Goal: Task Accomplishment & Management: Manage account settings

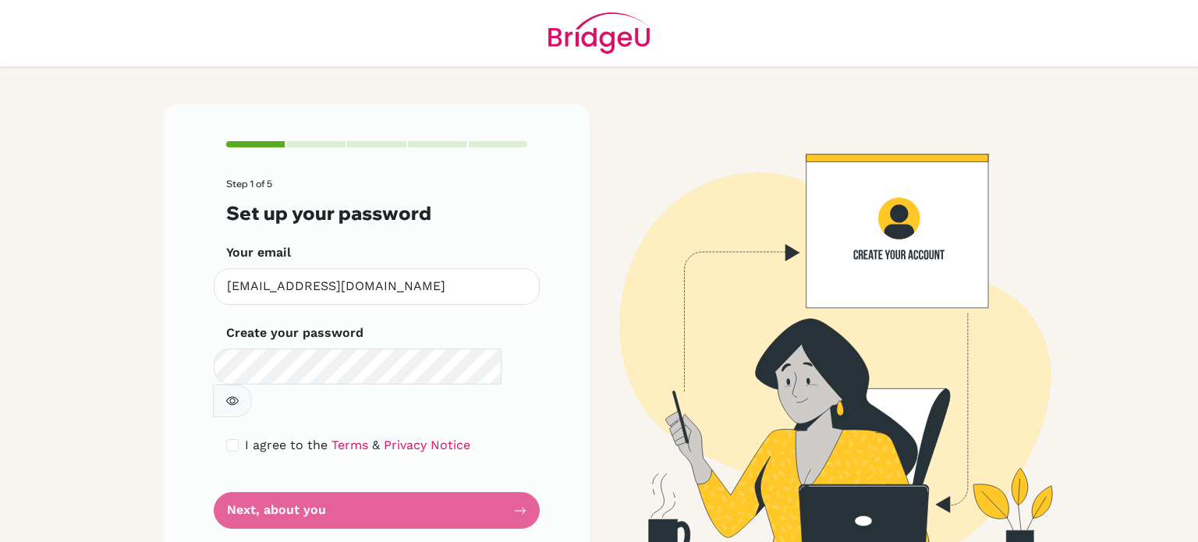
scroll to position [3, 0]
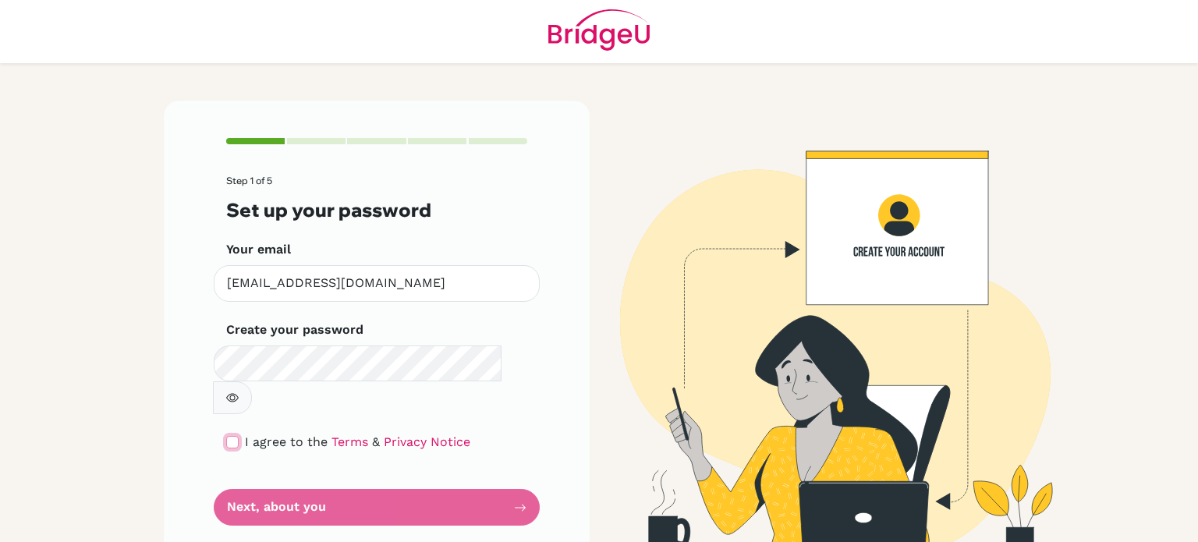
click at [230, 436] on input "checkbox" at bounding box center [232, 442] width 12 height 12
checkbox input "true"
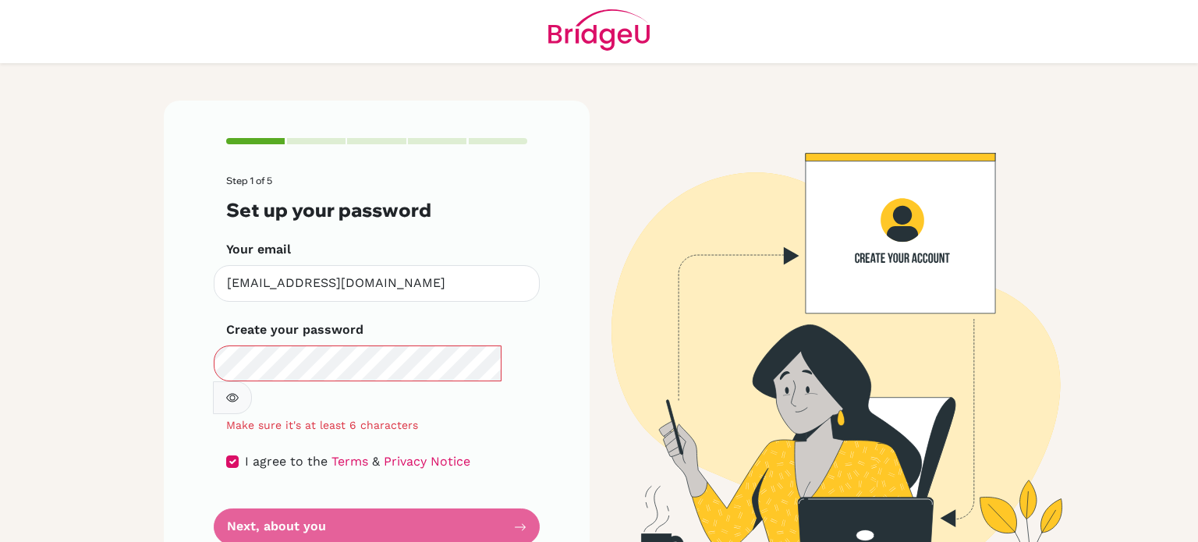
click at [268, 494] on form "Step 1 of 5 Set up your password Your email fares.mohamed@summitschool.ae Inval…" at bounding box center [376, 360] width 301 height 370
click at [535, 494] on div "Step 1 of 5 Set up your password Your email fares.mohamed@summitschool.ae Inval…" at bounding box center [377, 342] width 426 height 482
click at [529, 491] on div "Step 1 of 5 Set up your password Your email fares.mohamed@summitschool.ae Inval…" at bounding box center [377, 342] width 426 height 482
click at [239, 392] on icon "button" at bounding box center [232, 398] width 12 height 12
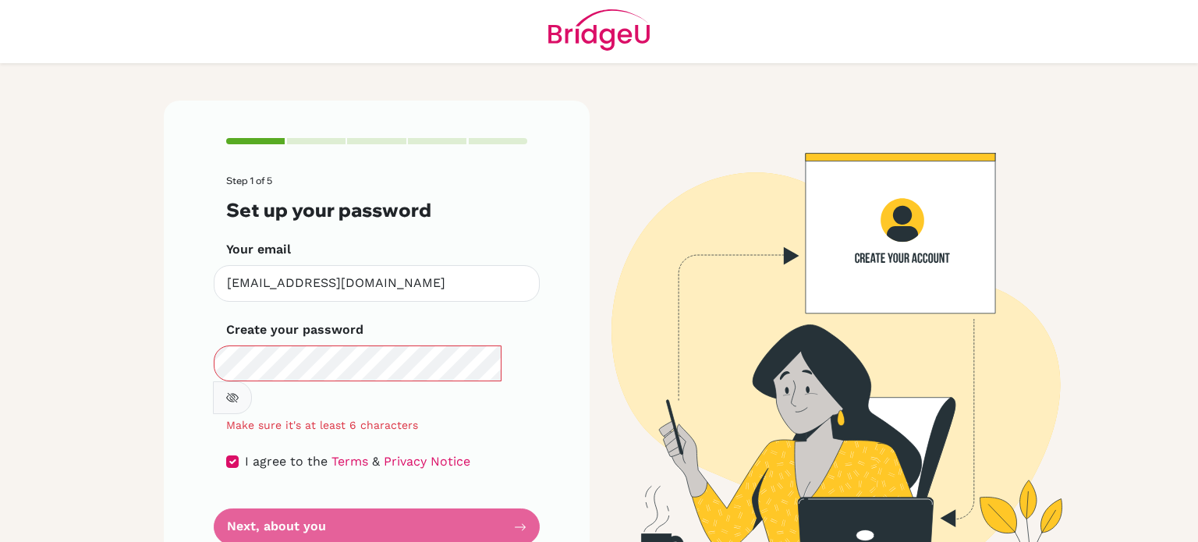
click at [250, 494] on form "Step 1 of 5 Set up your password Your email fares.mohamed@summitschool.ae Inval…" at bounding box center [376, 360] width 301 height 370
click at [292, 487] on form "Step 1 of 5 Set up your password Your email fares.mohamed@summitschool.ae Inval…" at bounding box center [376, 360] width 301 height 370
click at [307, 501] on form "Step 1 of 5 Set up your password Your email fares.mohamed@summitschool.ae Inval…" at bounding box center [376, 360] width 301 height 370
click at [515, 496] on form "Step 1 of 5 Set up your password Your email fares.mohamed@summitschool.ae Inval…" at bounding box center [376, 360] width 301 height 370
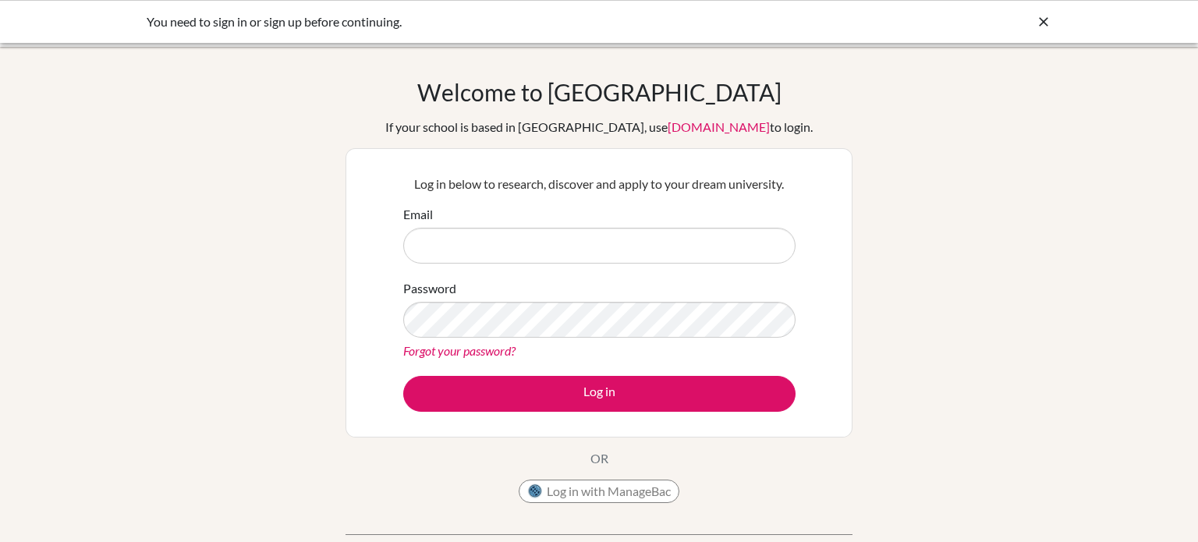
click at [466, 349] on link "Forgot your password?" at bounding box center [459, 350] width 112 height 15
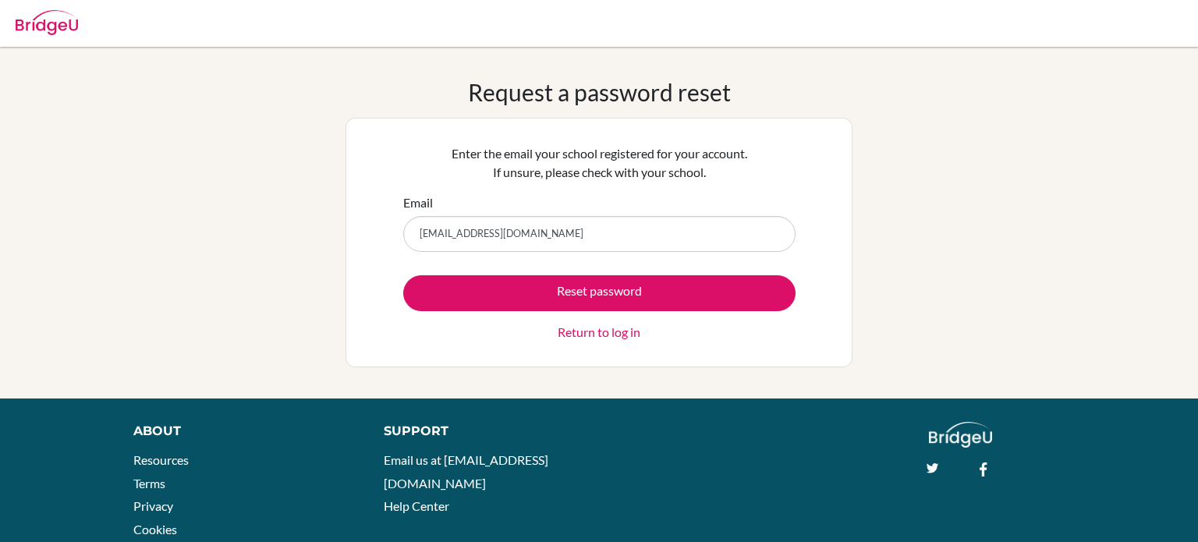
type input "[EMAIL_ADDRESS][DOMAIN_NAME]"
click at [403, 275] on button "Reset password" at bounding box center [599, 293] width 392 height 36
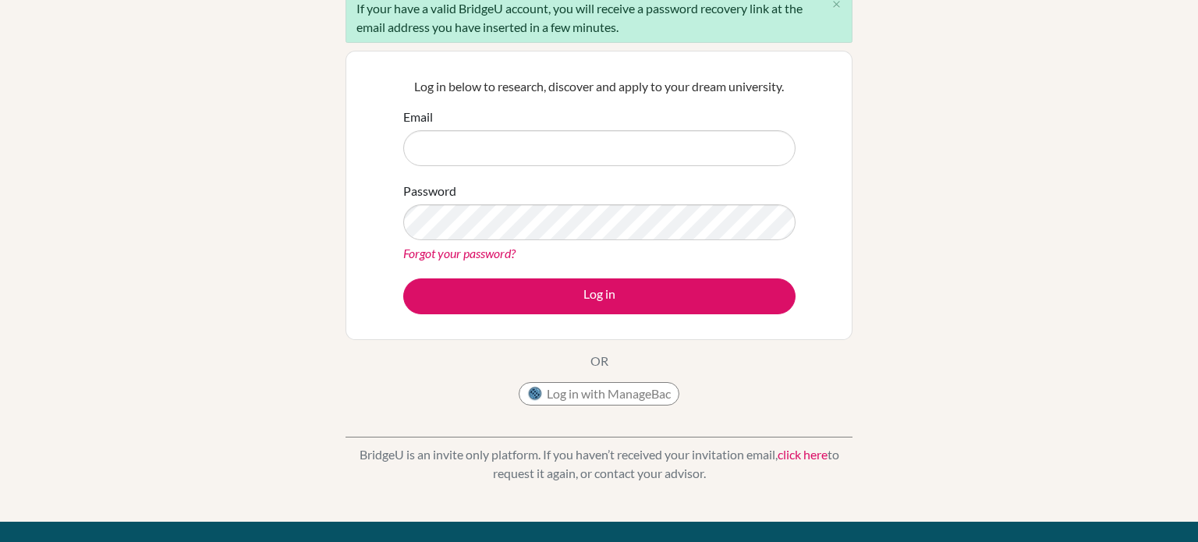
scroll to position [150, 0]
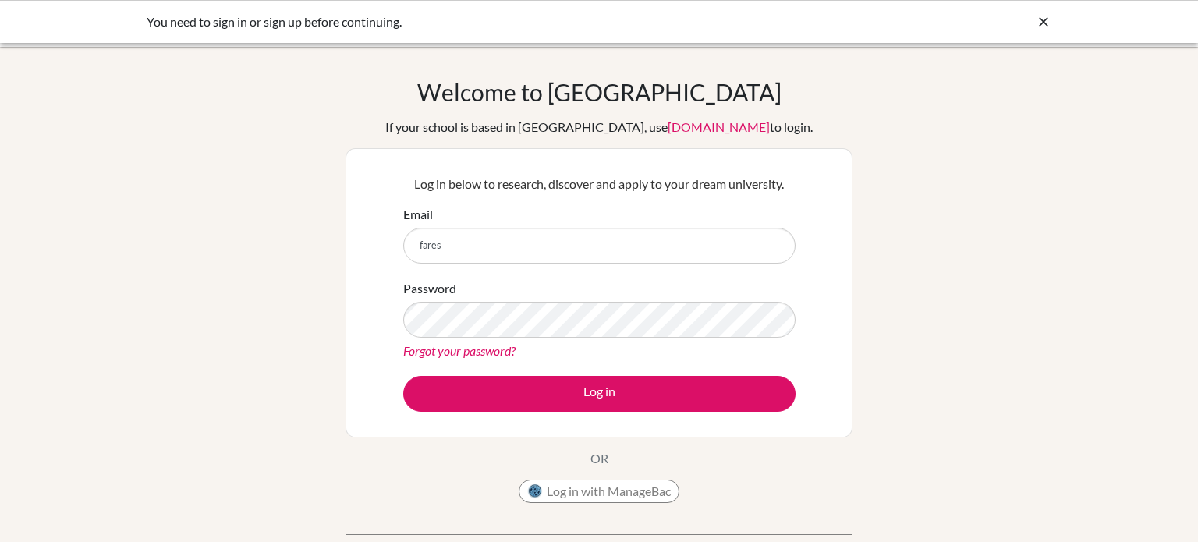
type input "[EMAIL_ADDRESS][DOMAIN_NAME]"
click at [403, 376] on button "Log in" at bounding box center [599, 394] width 392 height 36
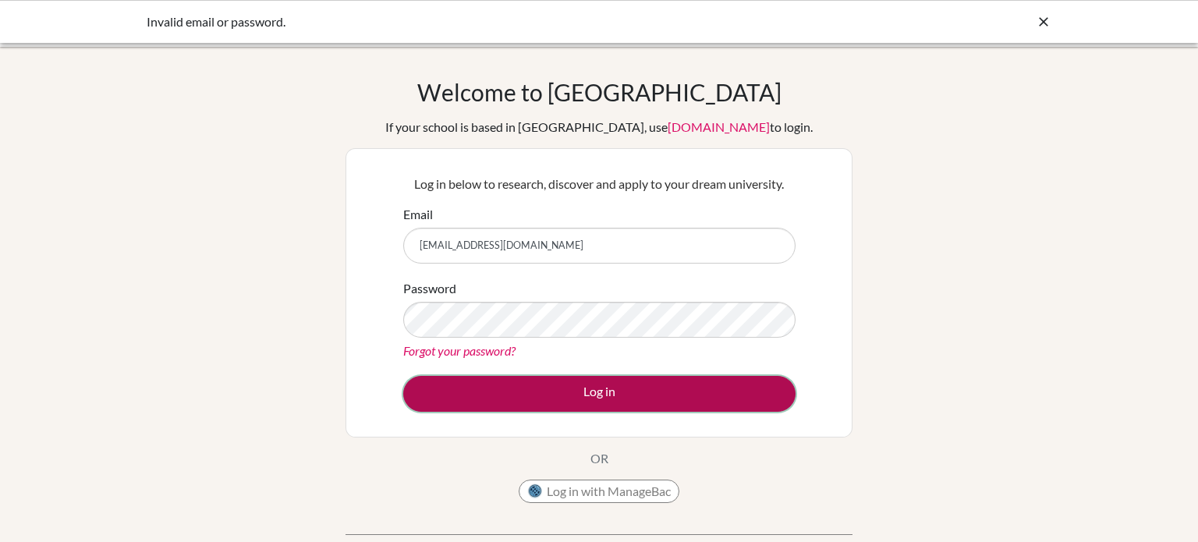
click at [483, 406] on button "Log in" at bounding box center [599, 394] width 392 height 36
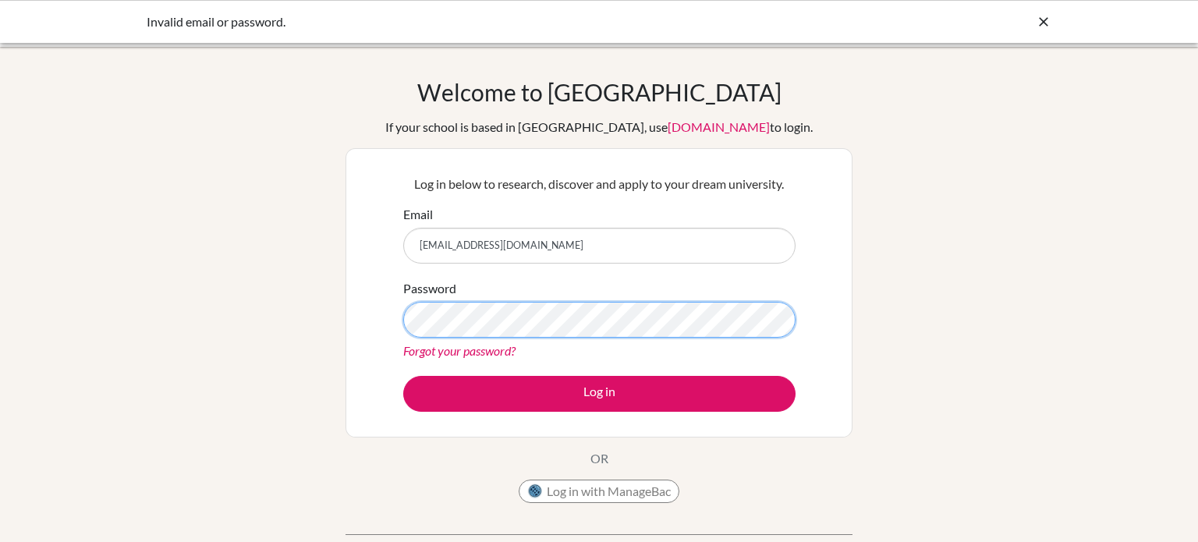
click at [403, 376] on button "Log in" at bounding box center [599, 394] width 392 height 36
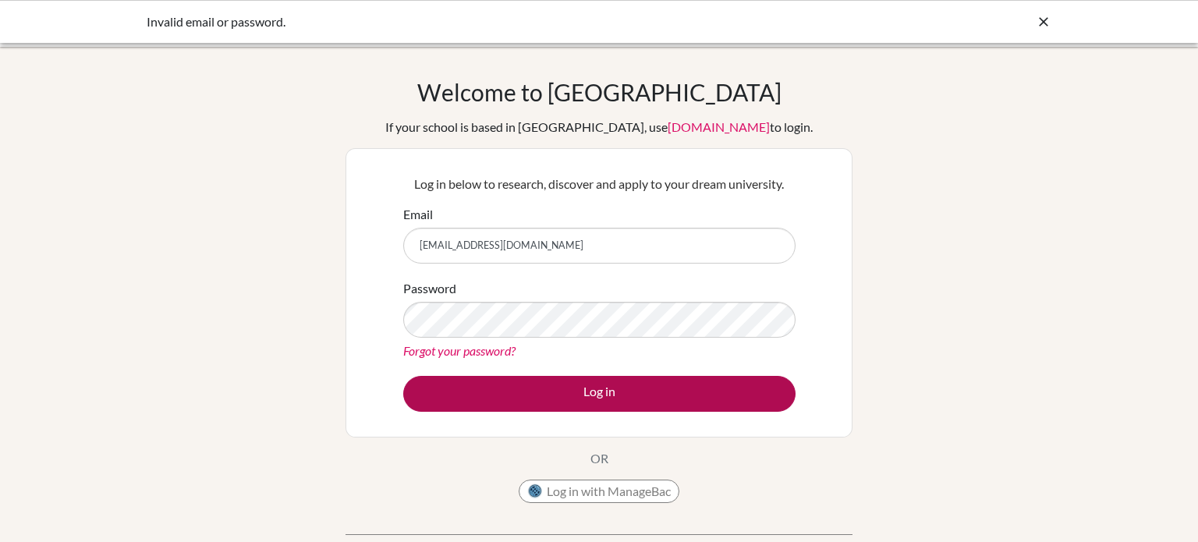
click at [462, 395] on button "Log in" at bounding box center [599, 394] width 392 height 36
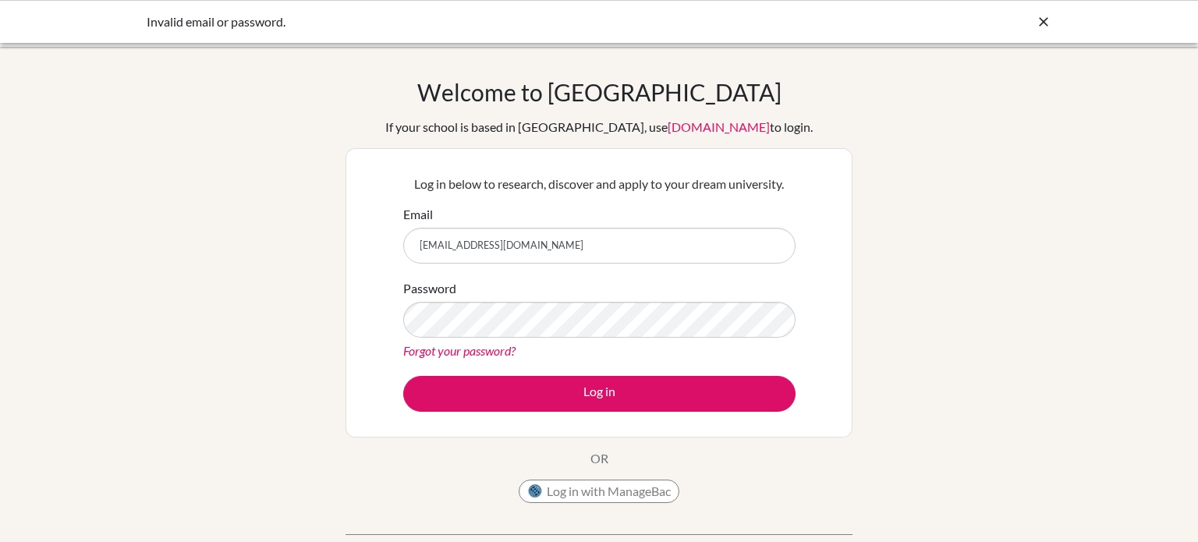
click at [477, 346] on link "Forgot your password?" at bounding box center [459, 350] width 112 height 15
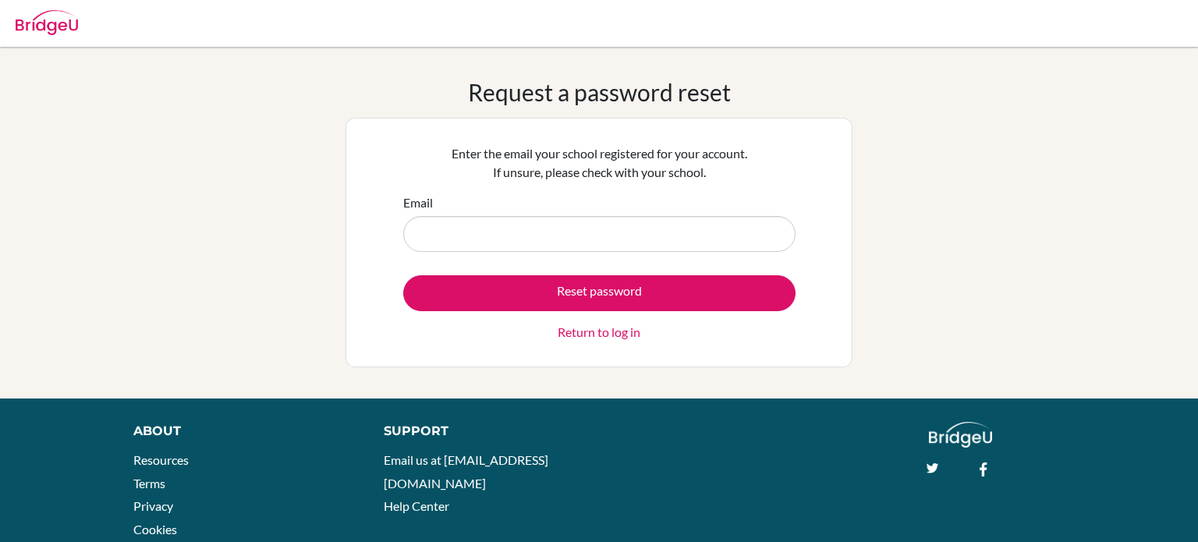
click at [527, 240] on input "Email" at bounding box center [599, 234] width 392 height 36
type input "[EMAIL_ADDRESS][DOMAIN_NAME]"
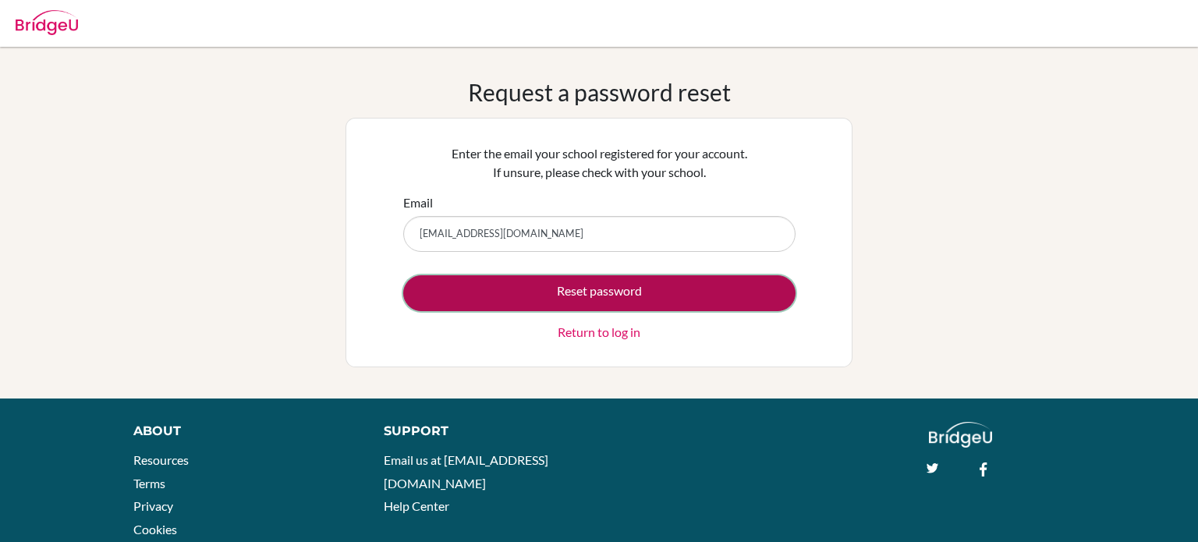
click at [565, 295] on button "Reset password" at bounding box center [599, 293] width 392 height 36
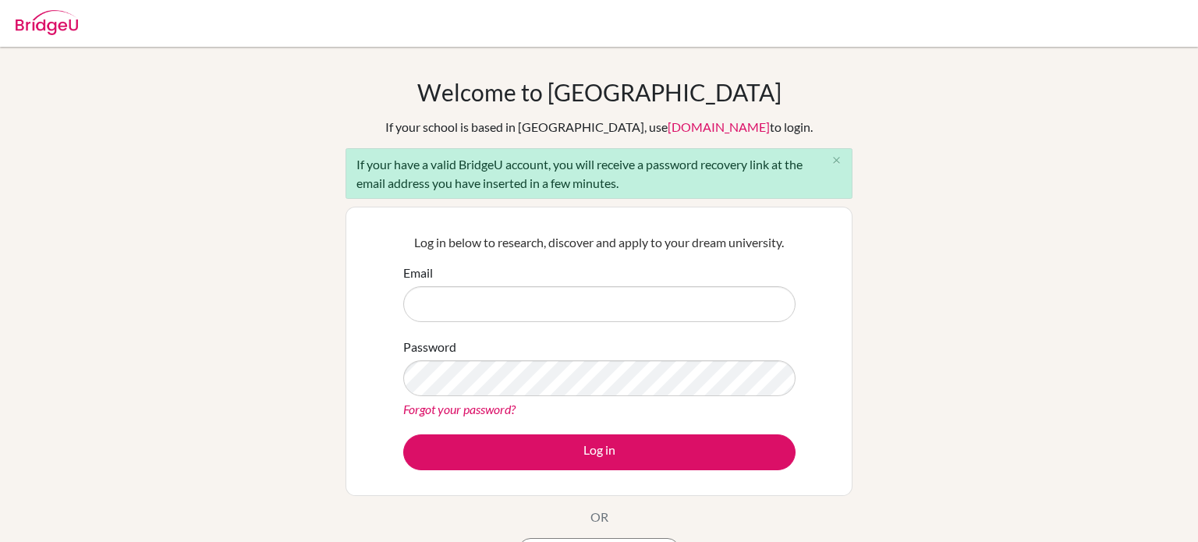
click at [1197, 253] on div "Welcome to BridgeU If your school is based in China, use app.bridge-u.com.cn to…" at bounding box center [599, 362] width 1198 height 569
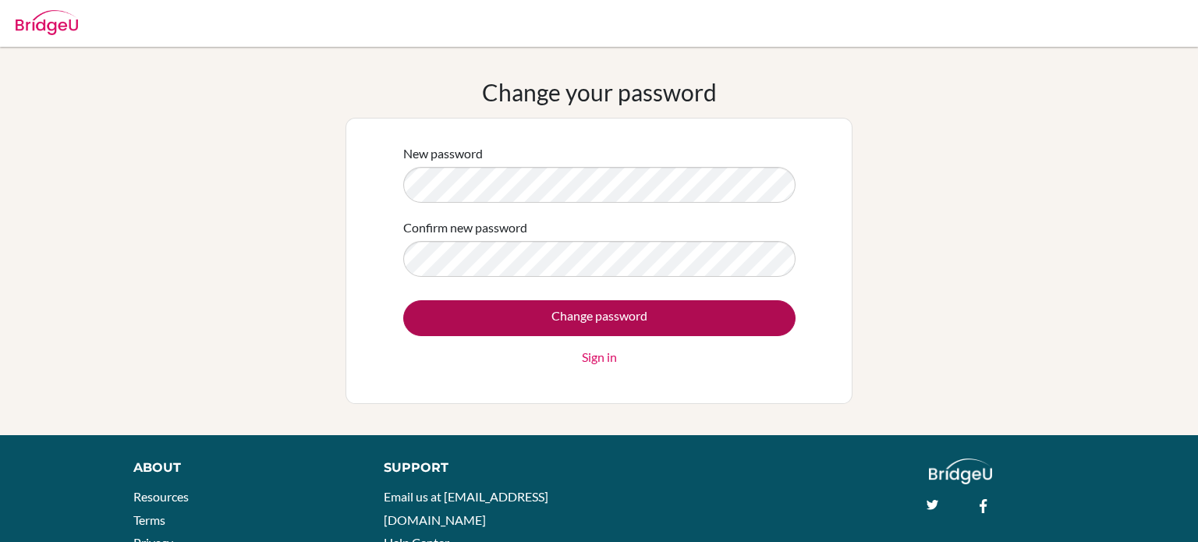
click at [485, 330] on input "Change password" at bounding box center [599, 318] width 392 height 36
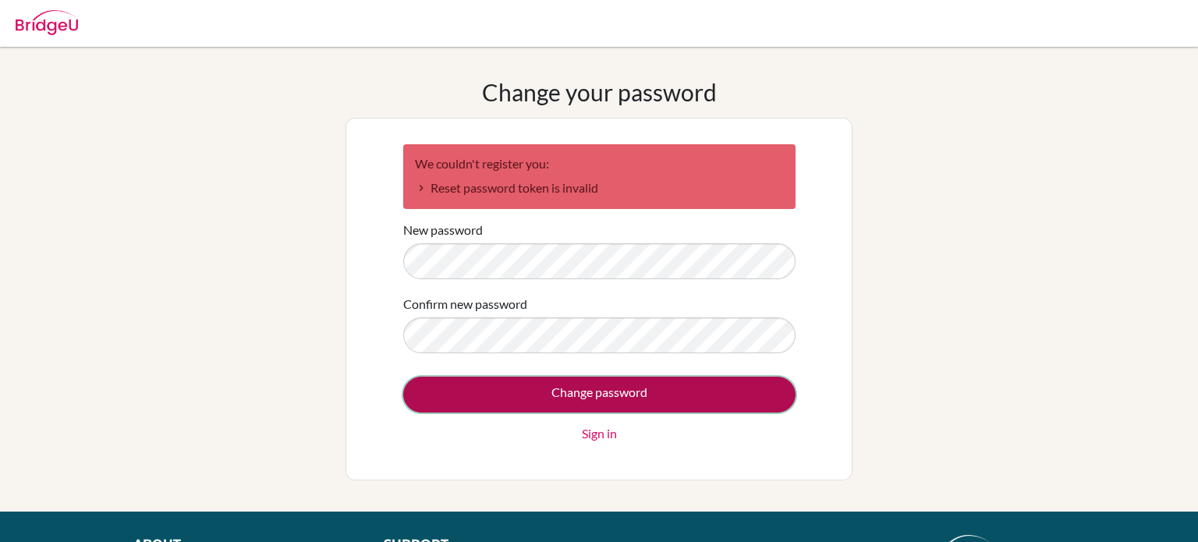
click at [492, 385] on input "Change password" at bounding box center [599, 395] width 392 height 36
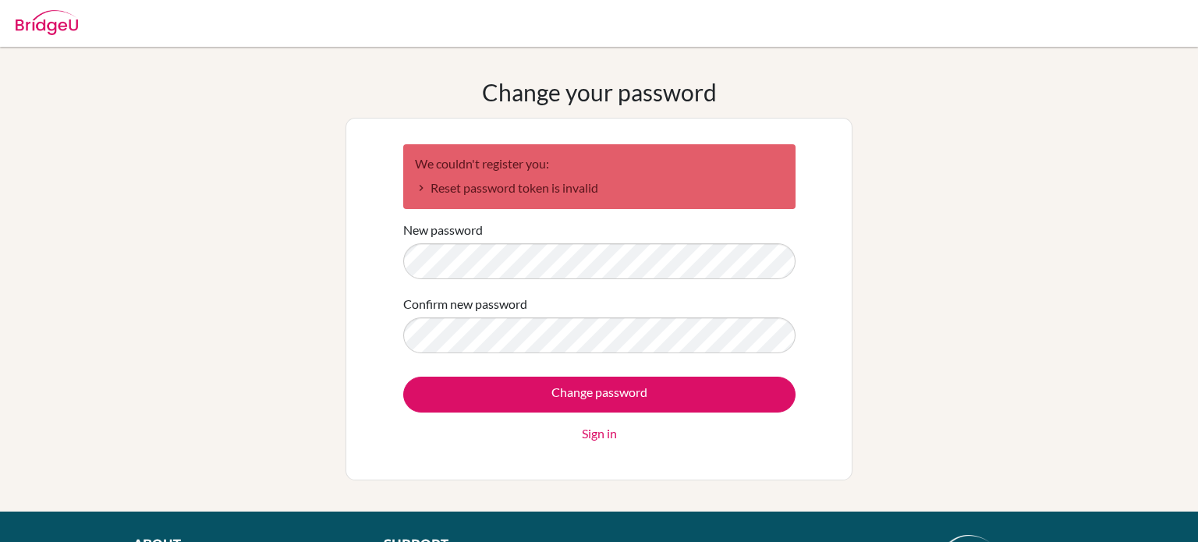
click at [507, 281] on form "We couldn't register you: Reset password token is invalid New password Confirm …" at bounding box center [599, 293] width 392 height 299
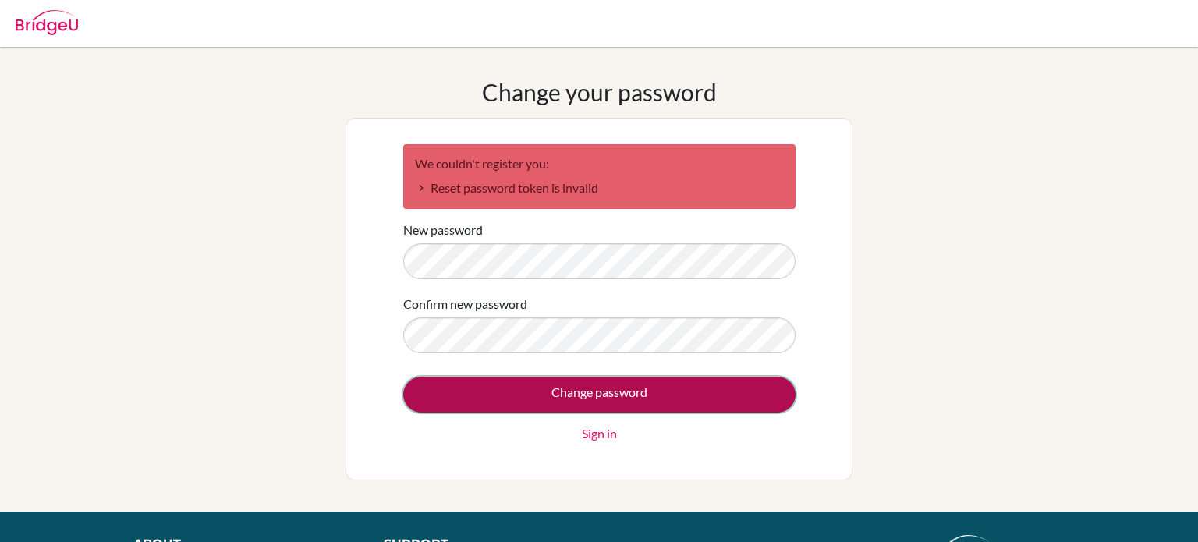
click at [714, 384] on input "Change password" at bounding box center [599, 395] width 392 height 36
click at [677, 387] on input "Change password" at bounding box center [599, 395] width 392 height 36
click at [629, 381] on input "Change password" at bounding box center [599, 395] width 392 height 36
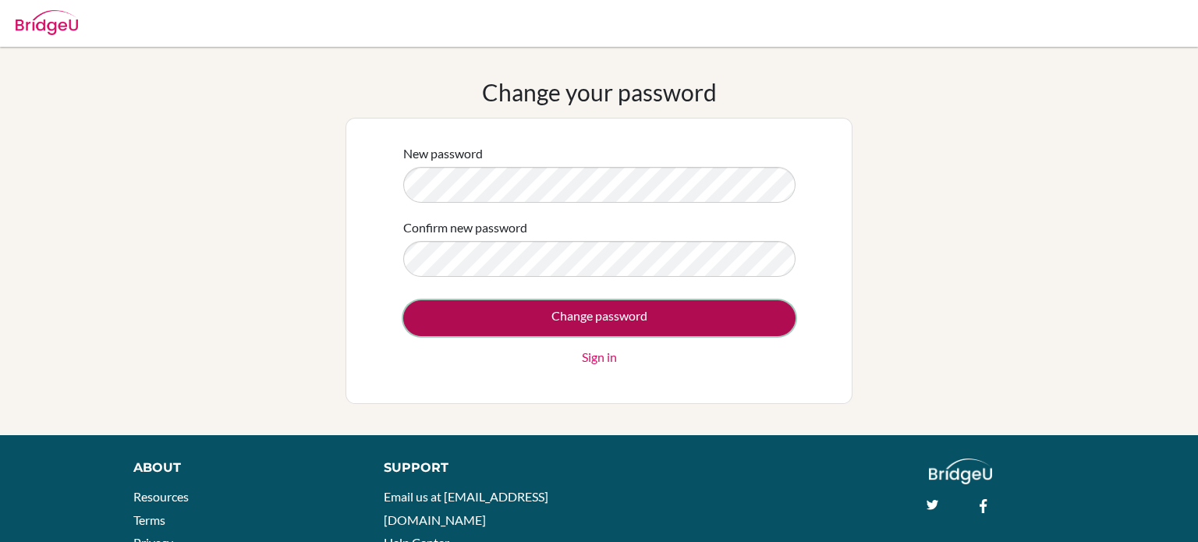
click at [739, 327] on input "Change password" at bounding box center [599, 318] width 392 height 36
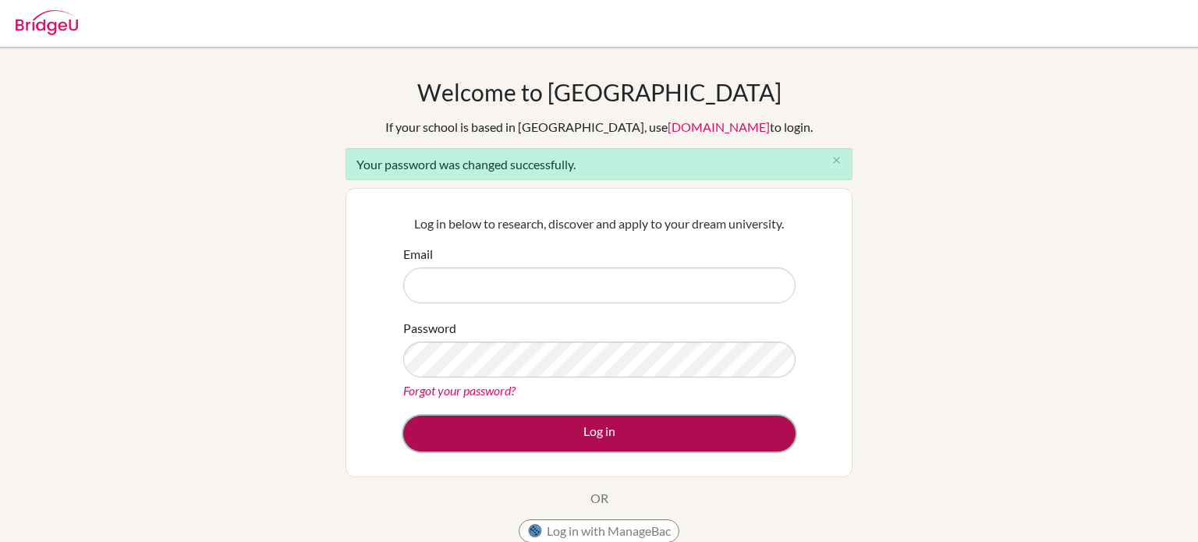
click at [722, 426] on button "Log in" at bounding box center [599, 434] width 392 height 36
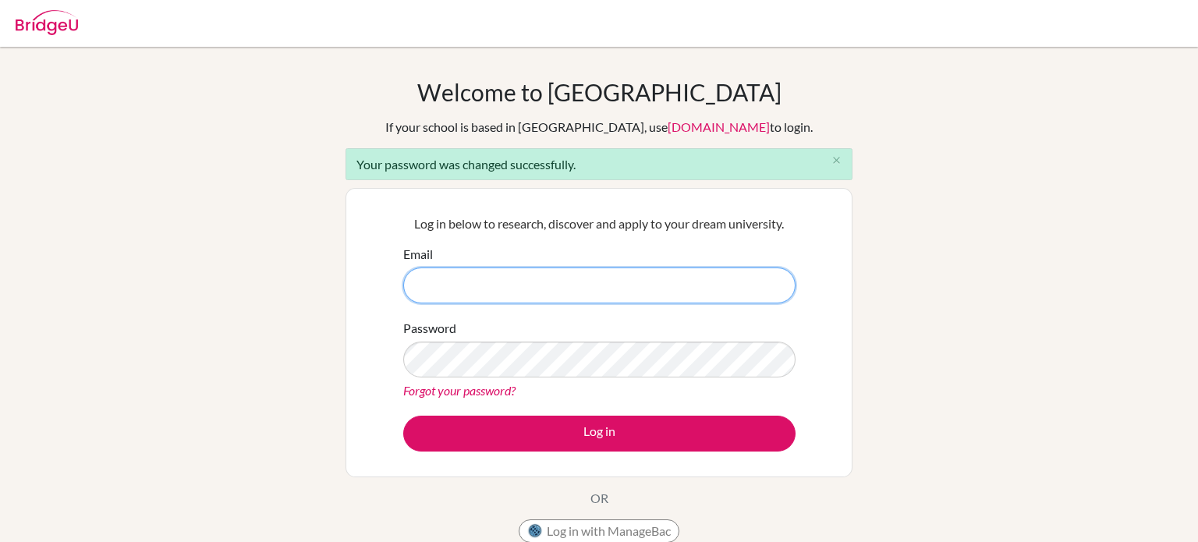
click at [611, 280] on input "Email" at bounding box center [599, 286] width 392 height 36
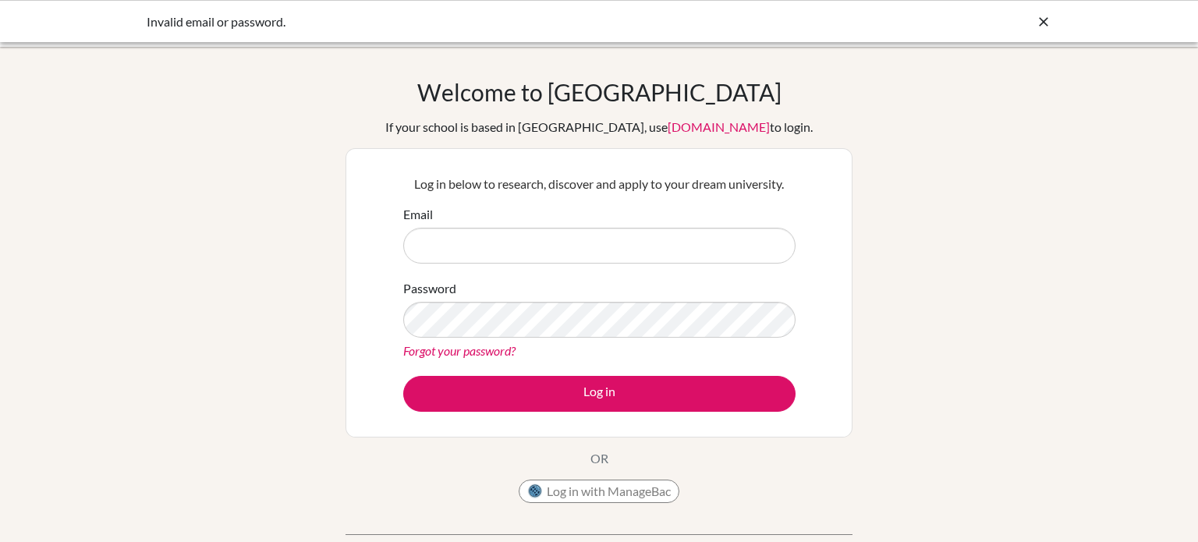
click at [530, 232] on input "Email" at bounding box center [599, 246] width 392 height 36
type input "fares.mohamed@summitschool.ae"
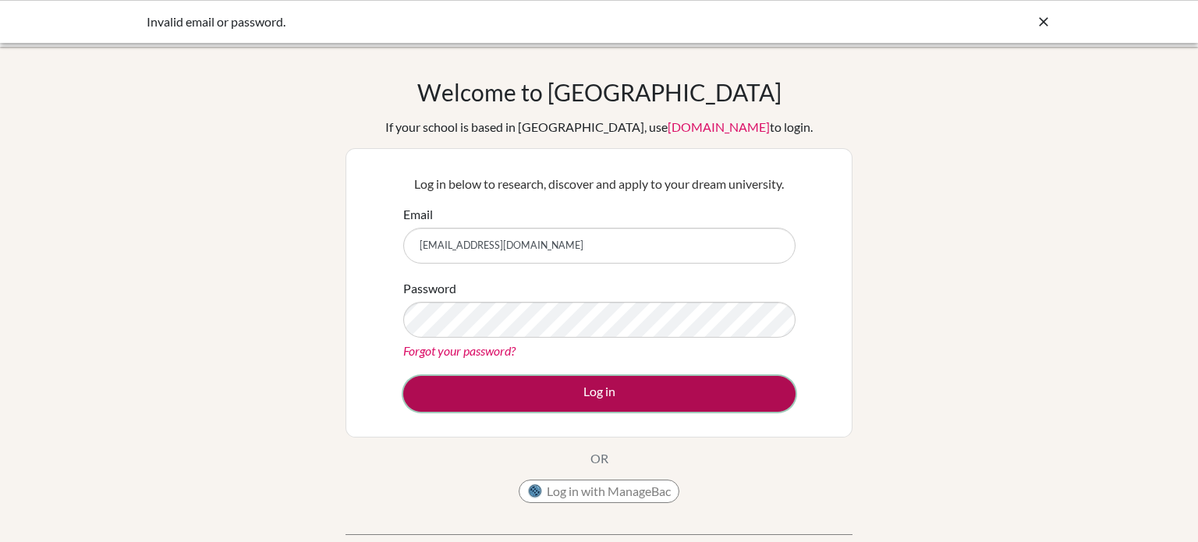
click at [532, 388] on button "Log in" at bounding box center [599, 394] width 392 height 36
